Goal: Obtain resource: Download file/media

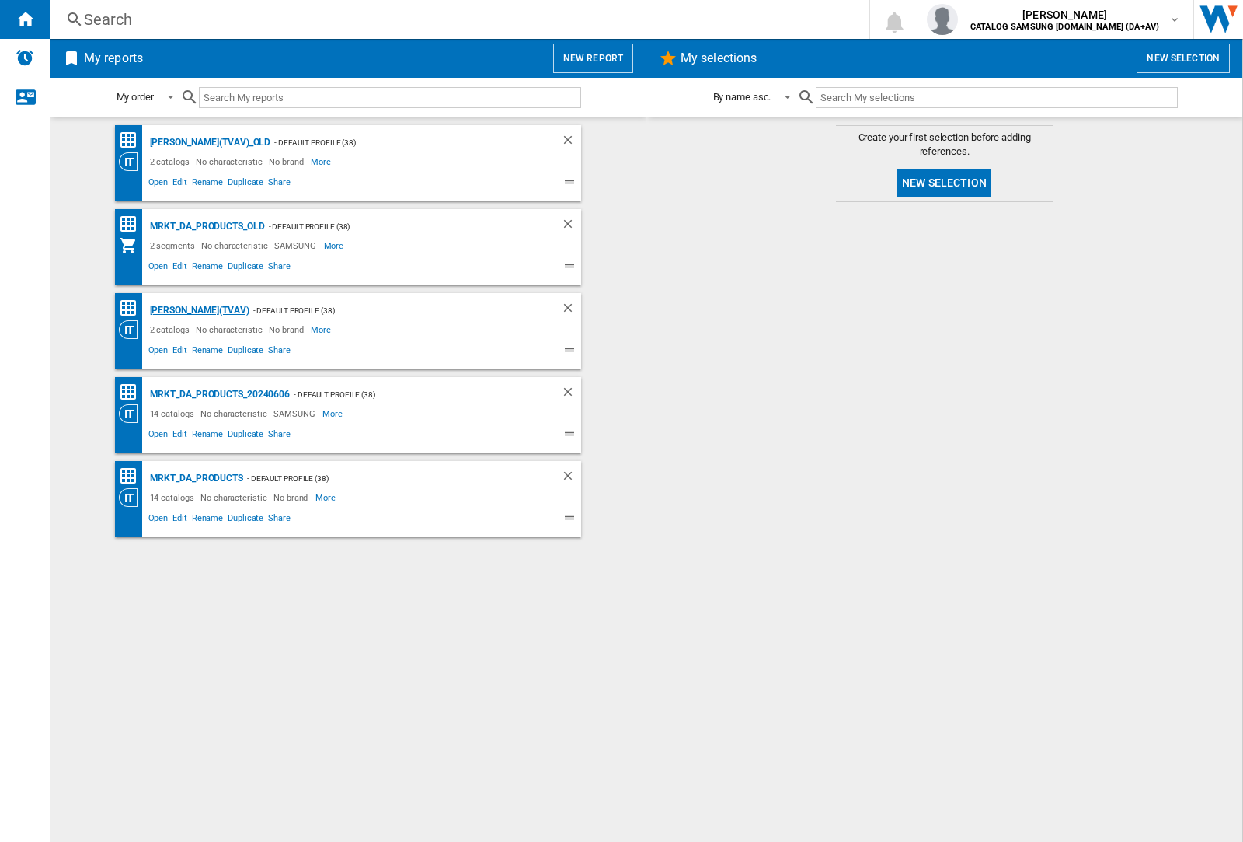
click at [173, 310] on div "[PERSON_NAME](TVAV)" at bounding box center [197, 310] width 103 height 19
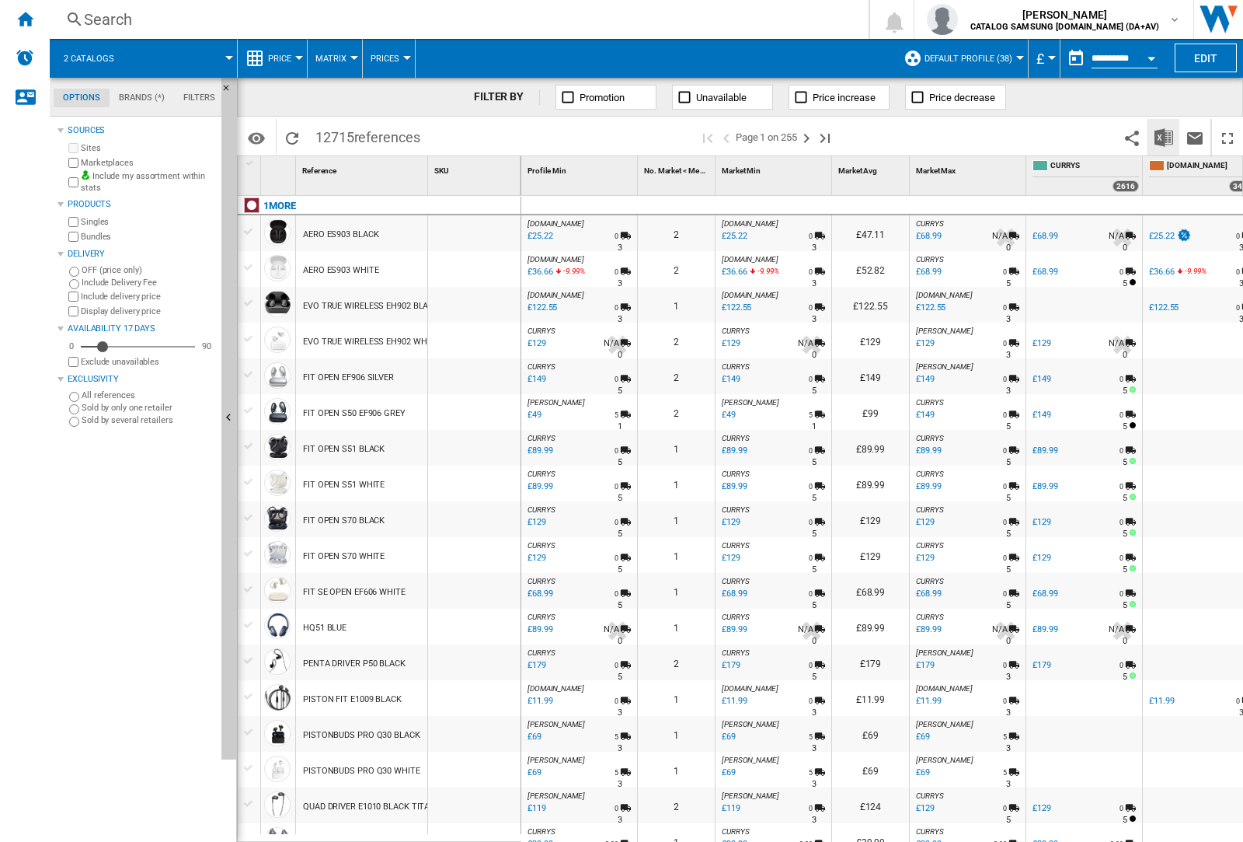
click at [1164, 137] on img "Download in Excel" at bounding box center [1164, 137] width 19 height 19
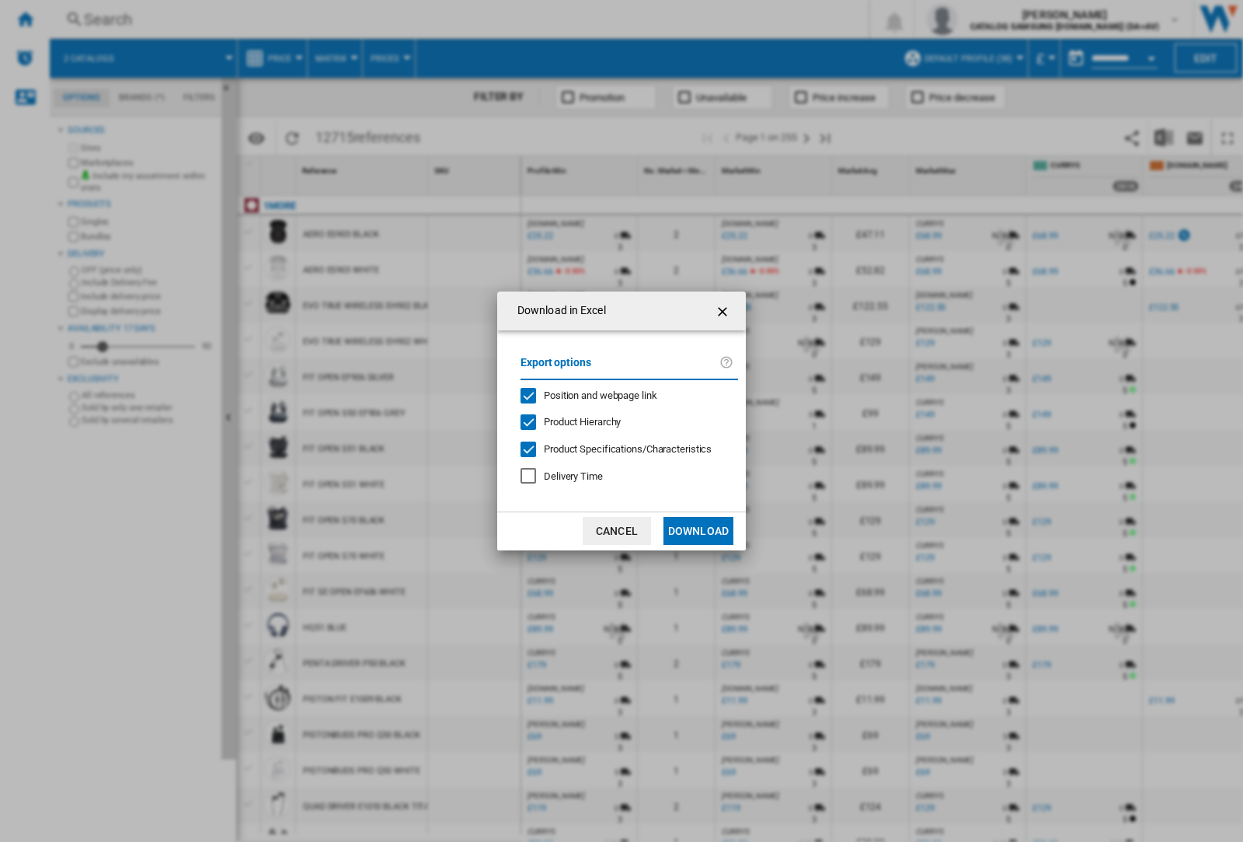
click at [623, 395] on span "Position and webpage link" at bounding box center [600, 395] width 113 height 12
click at [699, 531] on button "Download" at bounding box center [699, 531] width 70 height 28
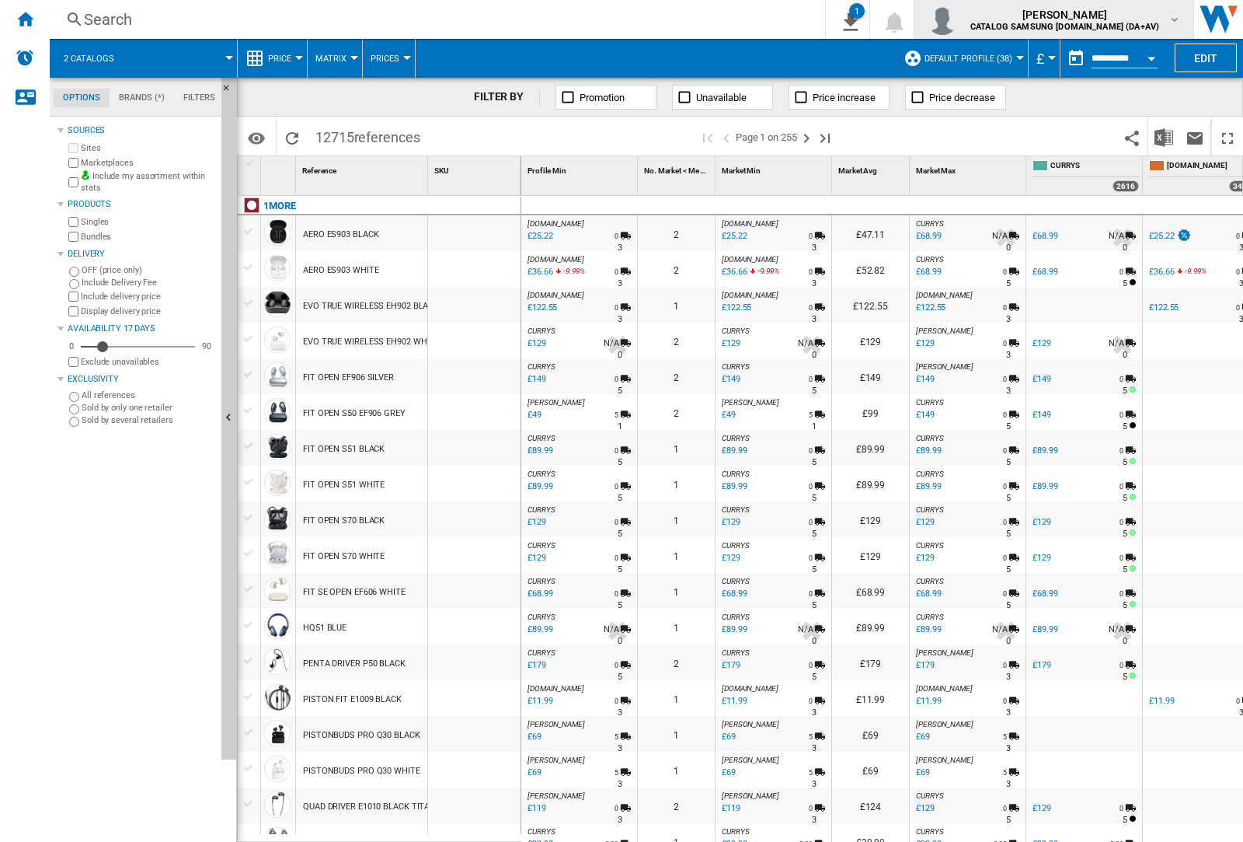
click at [958, 19] on img "button" at bounding box center [942, 19] width 31 height 31
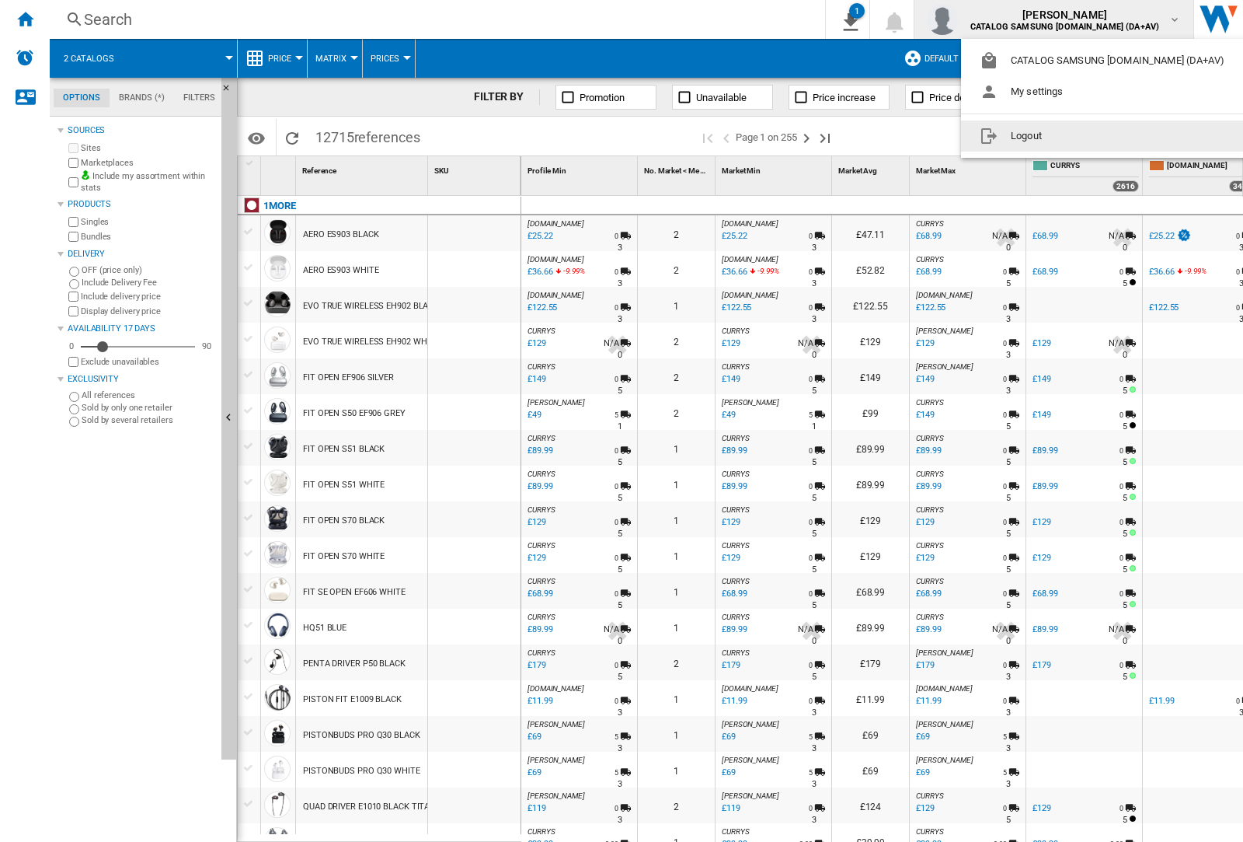
click at [1081, 136] on button "Logout" at bounding box center [1105, 135] width 288 height 31
